Goal: Information Seeking & Learning: Learn about a topic

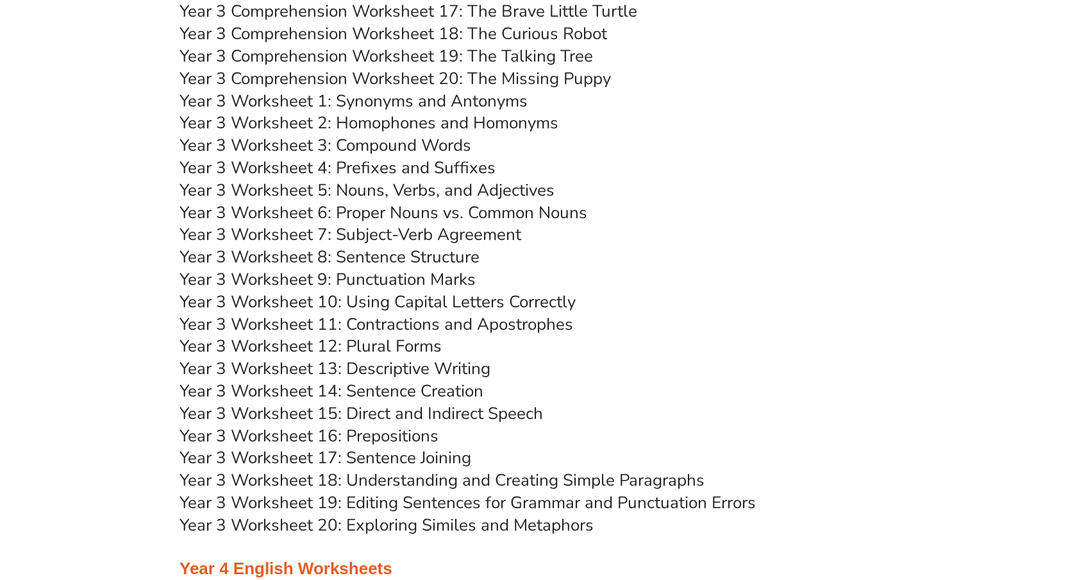
scroll to position [4038, 0]
click at [491, 108] on link "Year 3 Worksheet 1: Synonyms and Antonyms" at bounding box center [354, 101] width 348 height 22
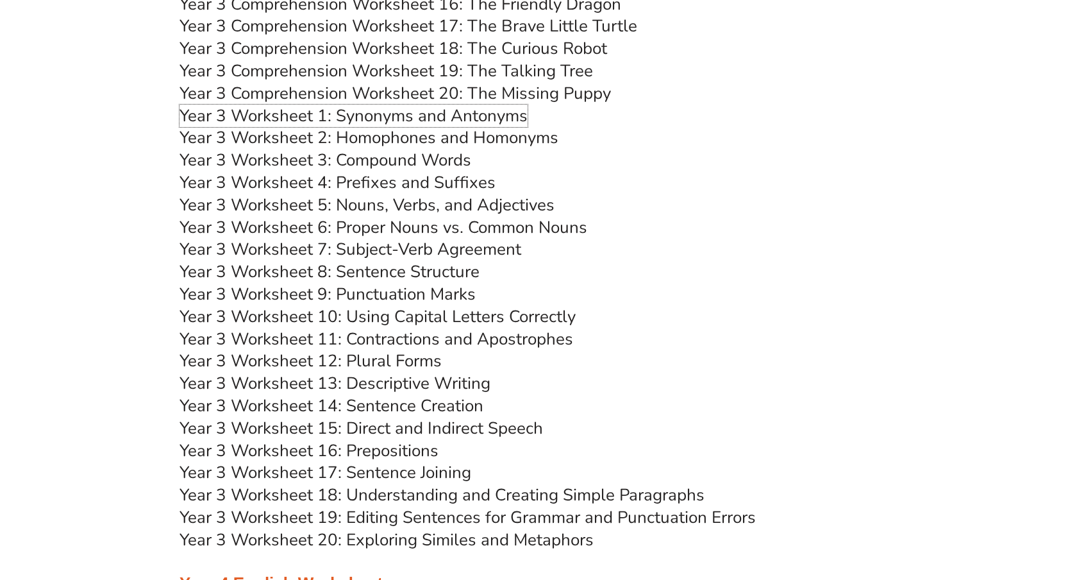
scroll to position [4023, 0]
click at [358, 158] on link "Year 3 Worksheet 3: Compound Words" at bounding box center [326, 160] width 292 height 22
click at [369, 207] on link "Year 3 Worksheet 5: Nouns, Verbs, and Adjectives" at bounding box center [367, 205] width 375 height 22
click at [366, 272] on link "Year 3 Worksheet 8: Sentence Structure" at bounding box center [330, 272] width 300 height 22
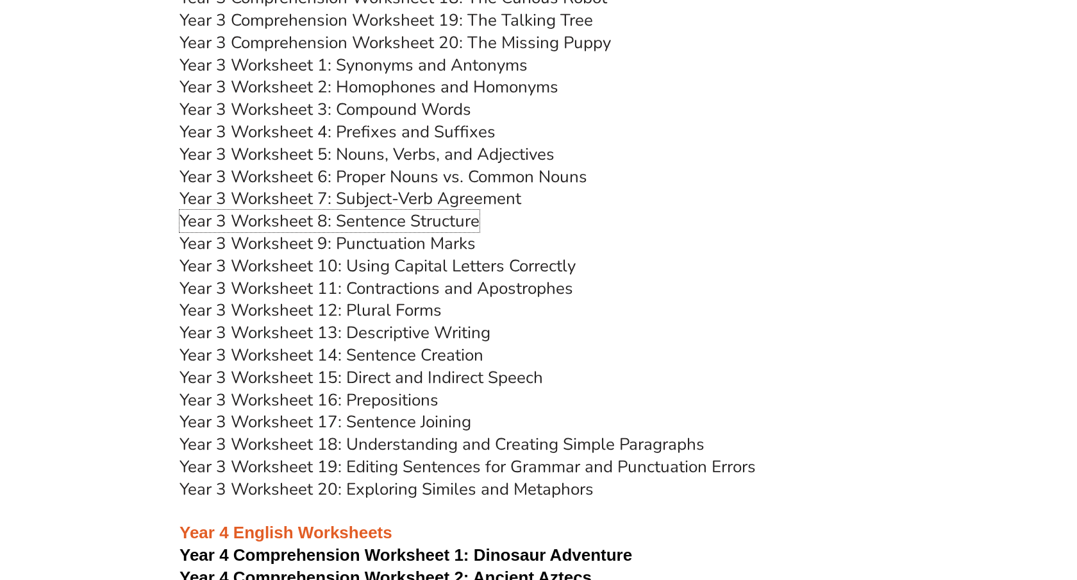
scroll to position [4085, 0]
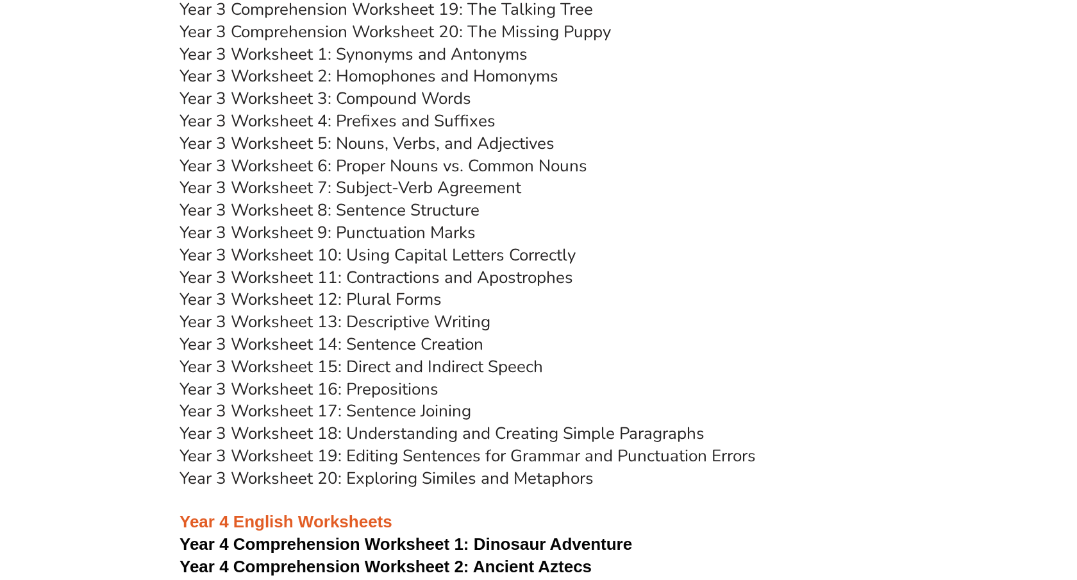
click at [369, 319] on link "Year 3 Worksheet 13: Descriptive Writing" at bounding box center [335, 321] width 311 height 22
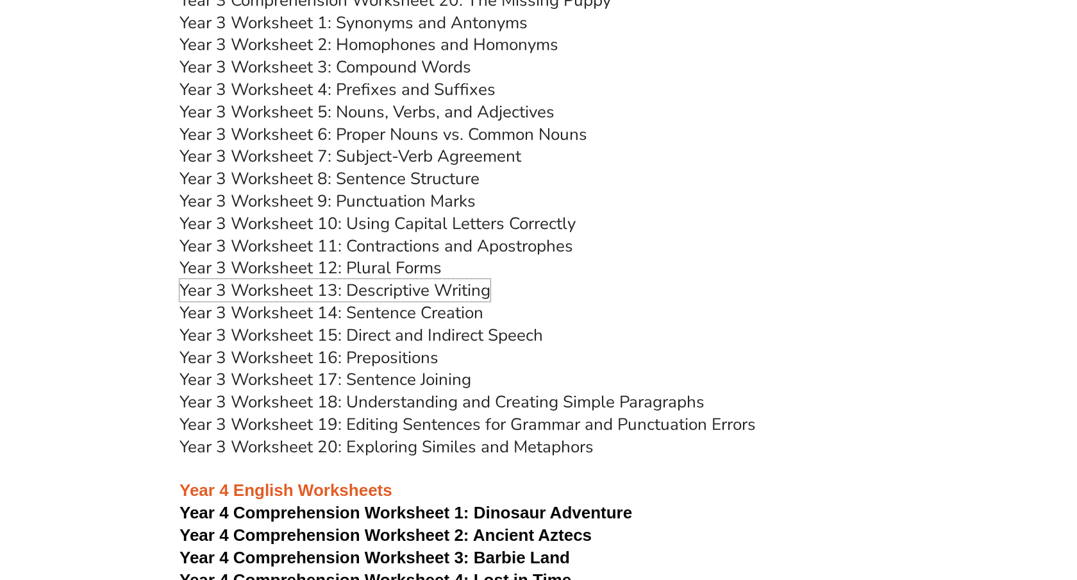
scroll to position [4121, 0]
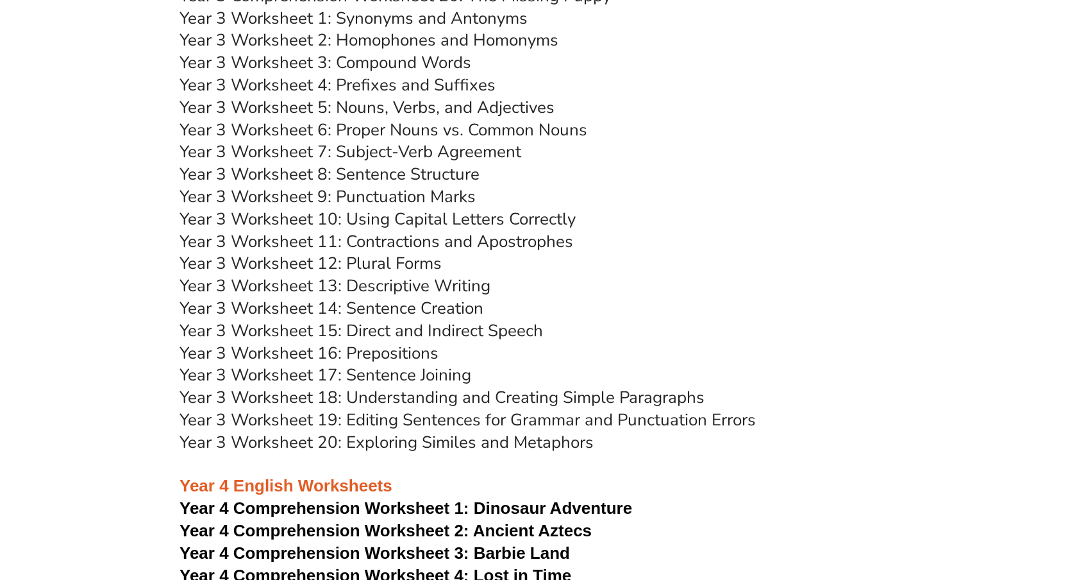
click at [353, 427] on link "Year 3 Worksheet 19: Editing Sentences for Grammar and Punctuation Errors" at bounding box center [468, 420] width 577 height 22
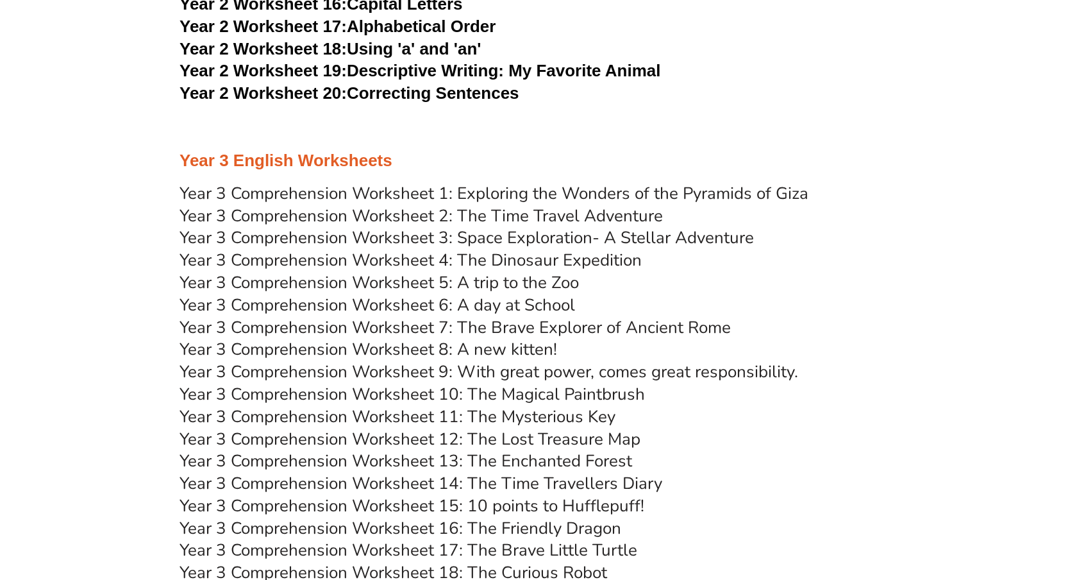
scroll to position [3514, 0]
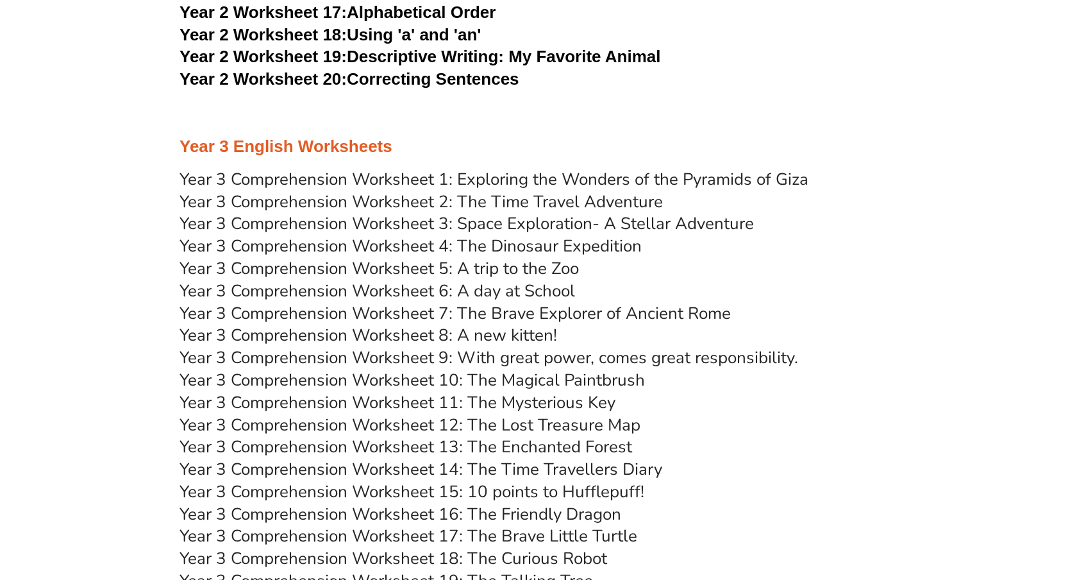
click at [366, 243] on link "Year 3 Comprehension Worksheet 4: The Dinosaur Expedition" at bounding box center [411, 246] width 462 height 22
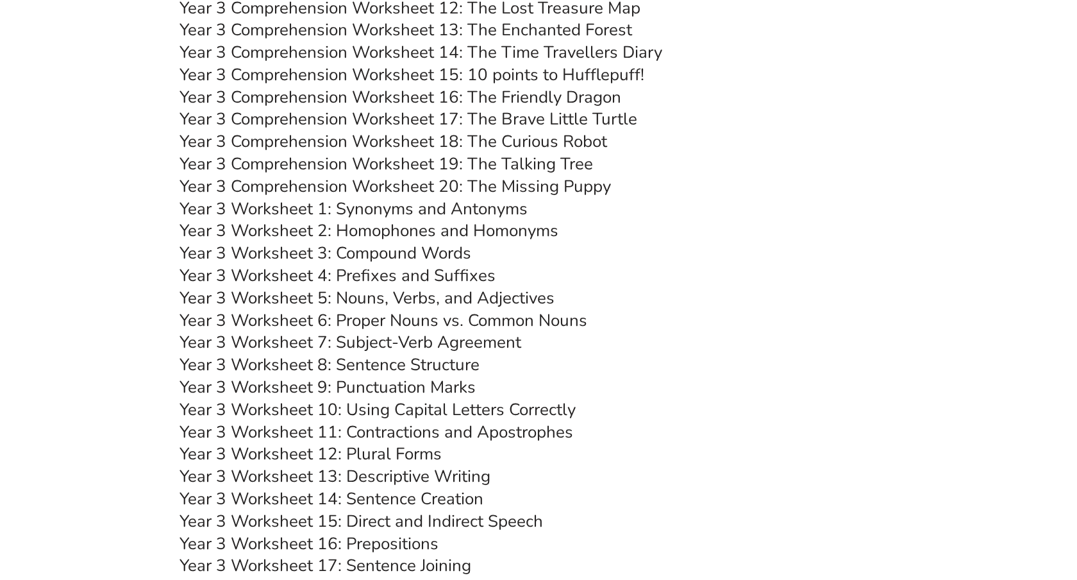
scroll to position [3931, 0]
click at [290, 364] on link "Year 3 Worksheet 8: Sentence Structure" at bounding box center [330, 364] width 300 height 22
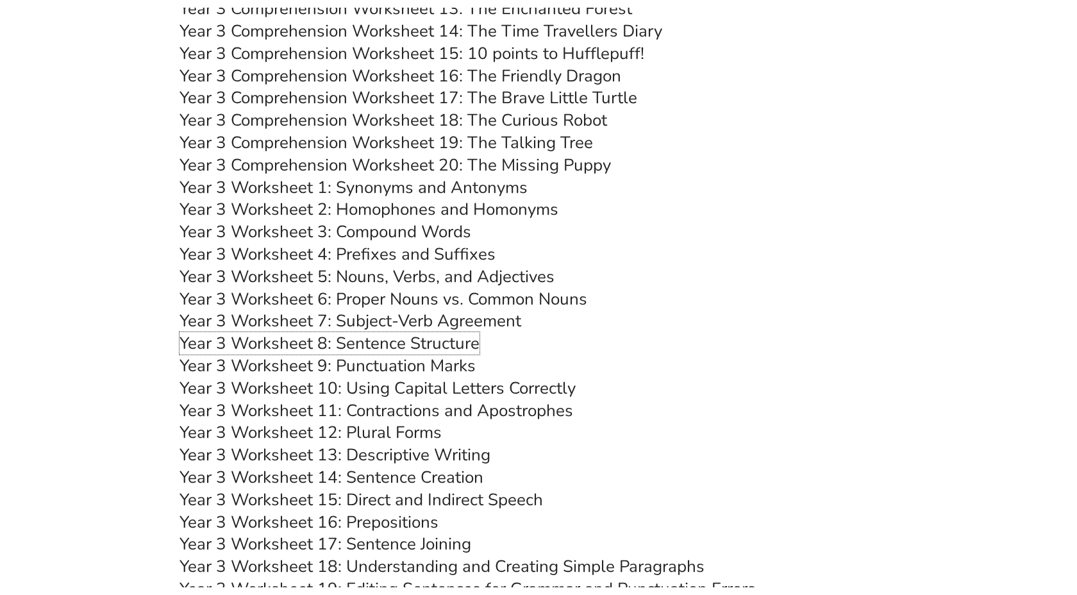
scroll to position [3958, 0]
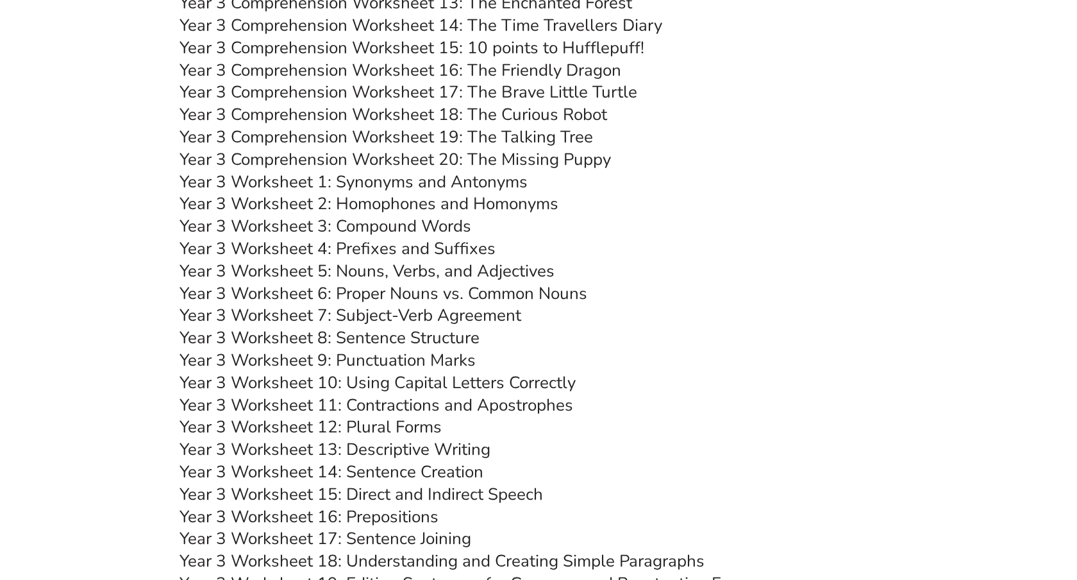
click at [297, 362] on link "Year 3 Worksheet 9: Punctuation Marks" at bounding box center [328, 360] width 296 height 22
click at [297, 379] on link "Year 3 Worksheet 10: Using Capital Letters Correctly" at bounding box center [378, 382] width 396 height 22
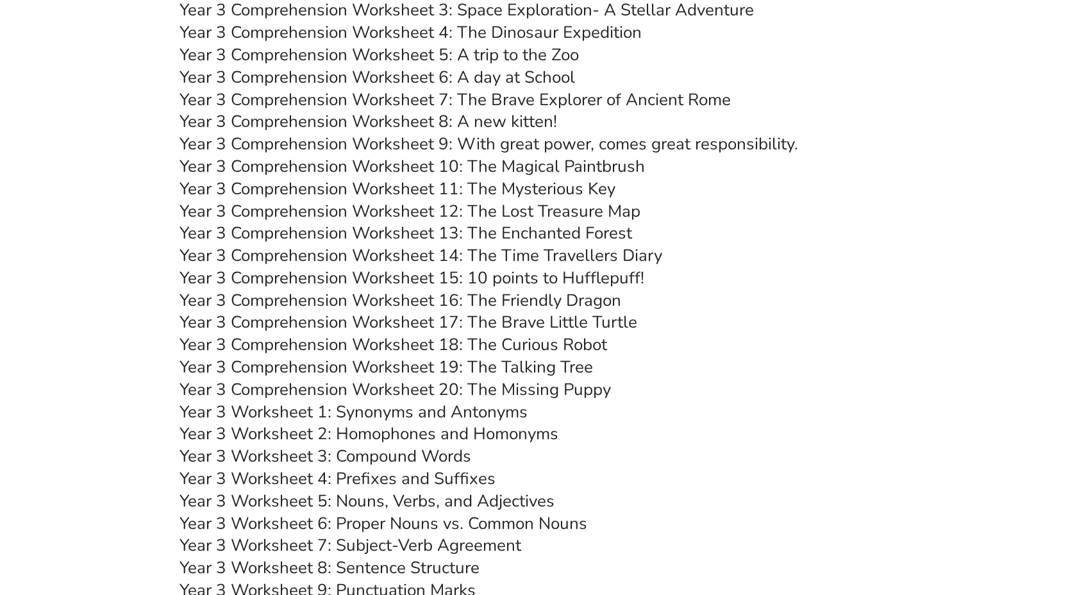
scroll to position [3634, 0]
